Goal: Task Accomplishment & Management: Manage account settings

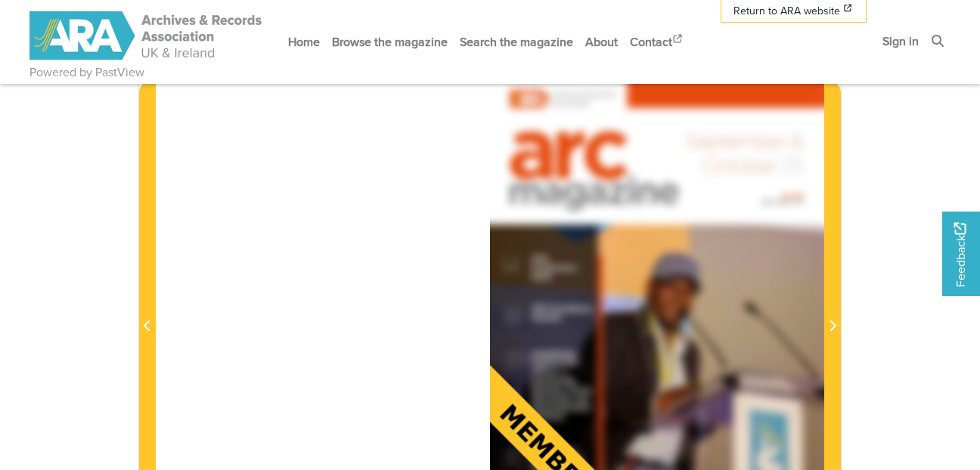
scroll to position [44, 0]
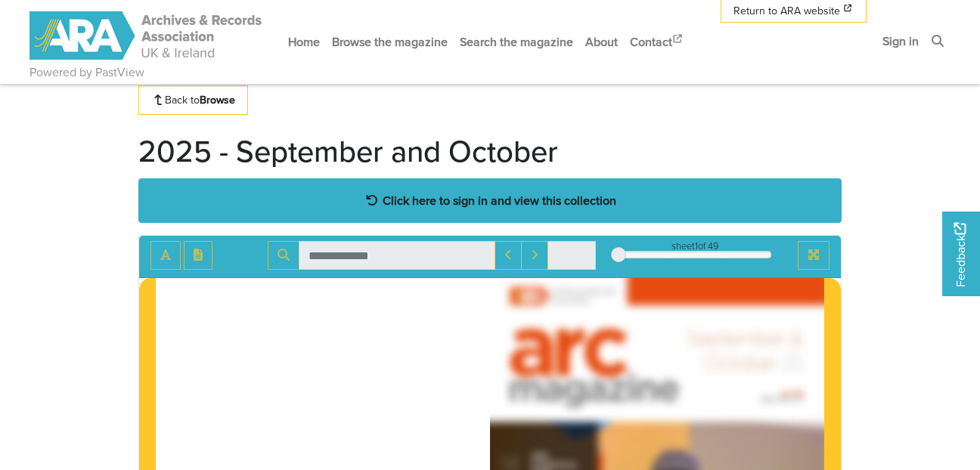
click at [398, 194] on strong "Click here to sign in and view this collection" at bounding box center [500, 200] width 234 height 17
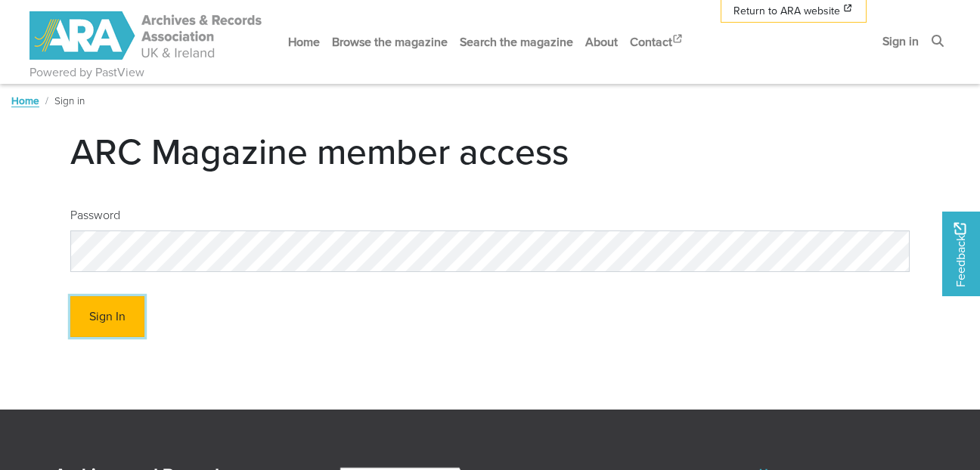
click at [104, 311] on button "Sign In" at bounding box center [107, 317] width 74 height 42
